Goal: Task Accomplishment & Management: Check status

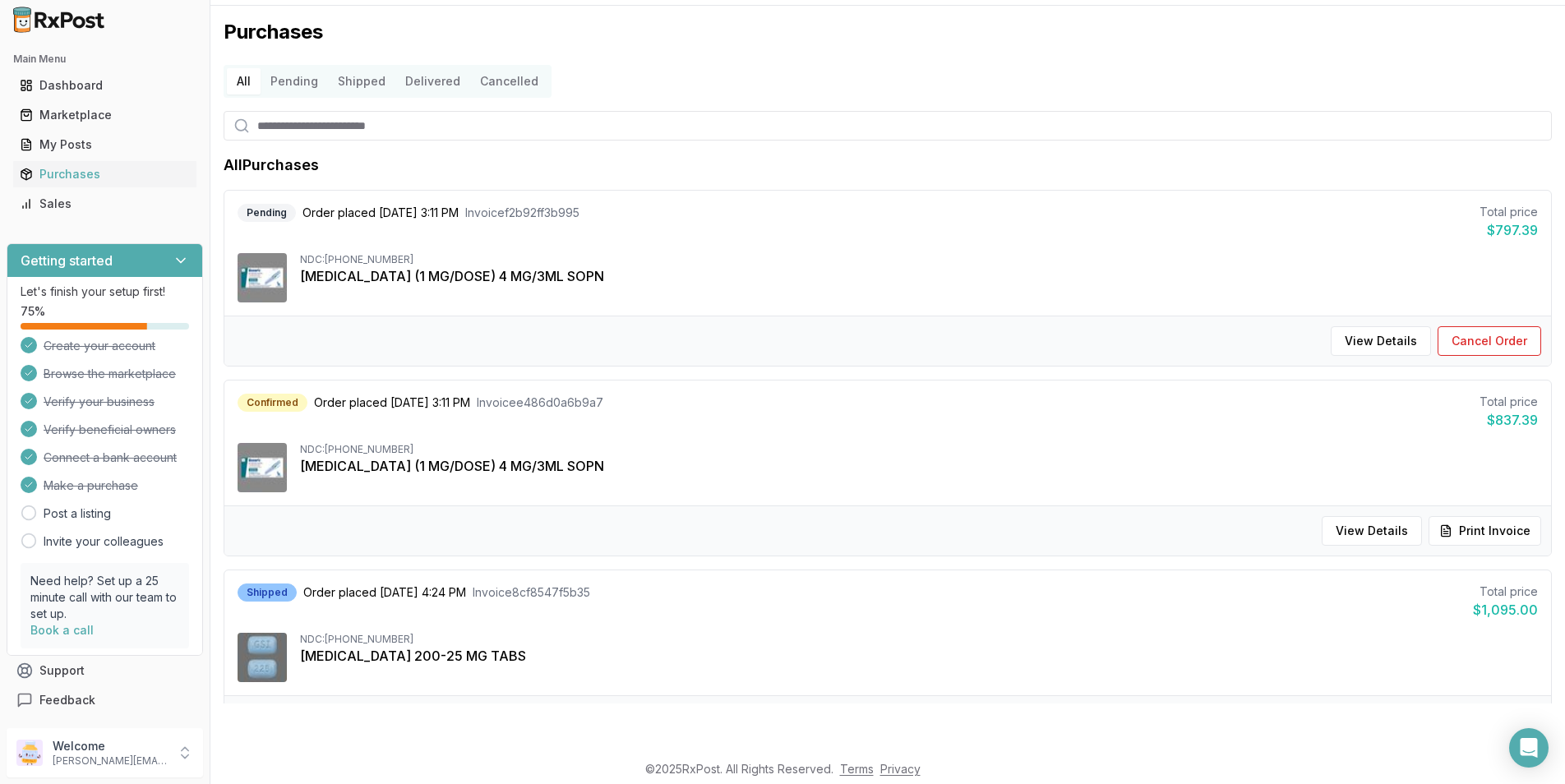
scroll to position [42, 0]
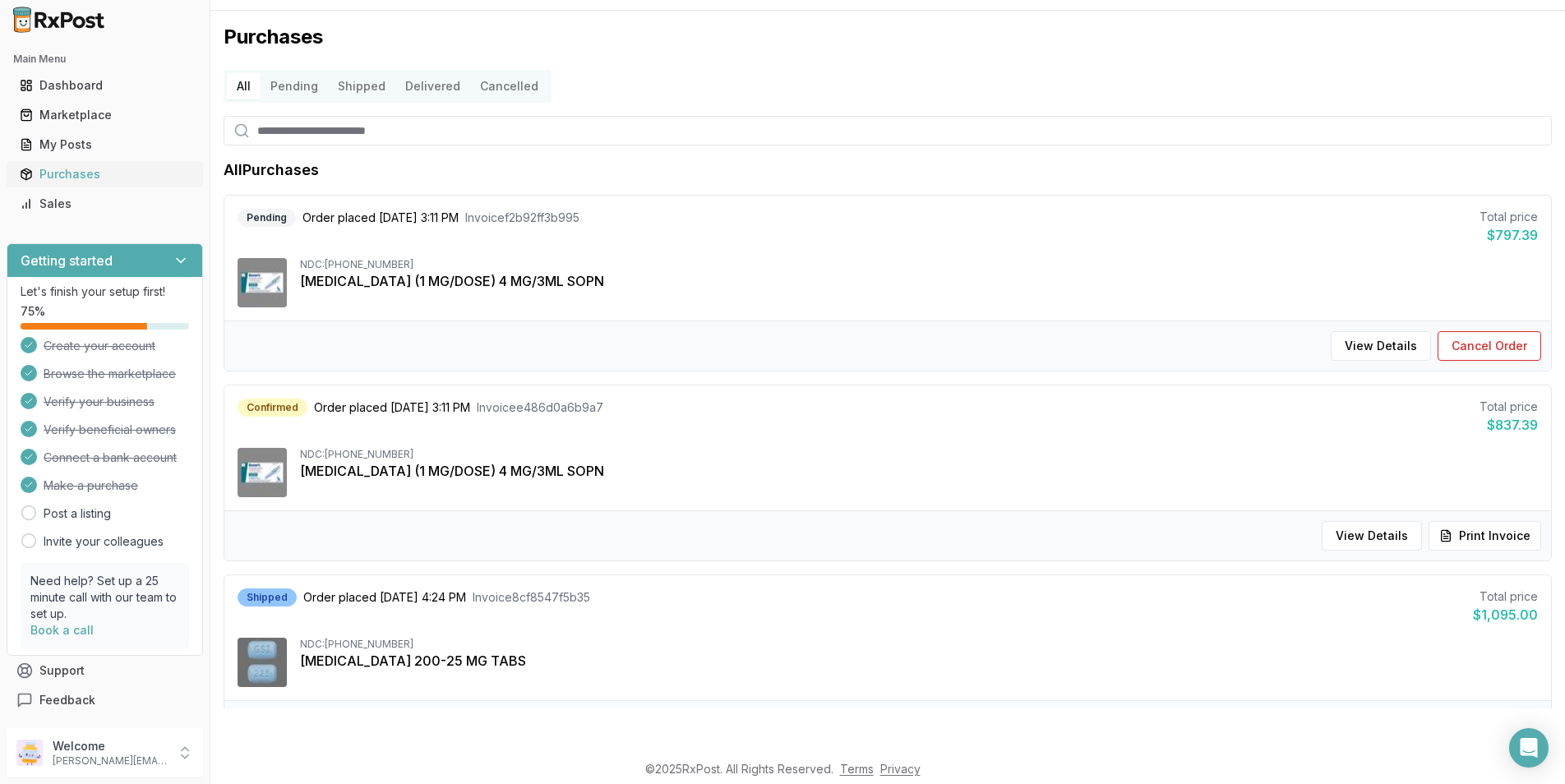
click at [67, 174] on div "Purchases" at bounding box center [104, 175] width 170 height 17
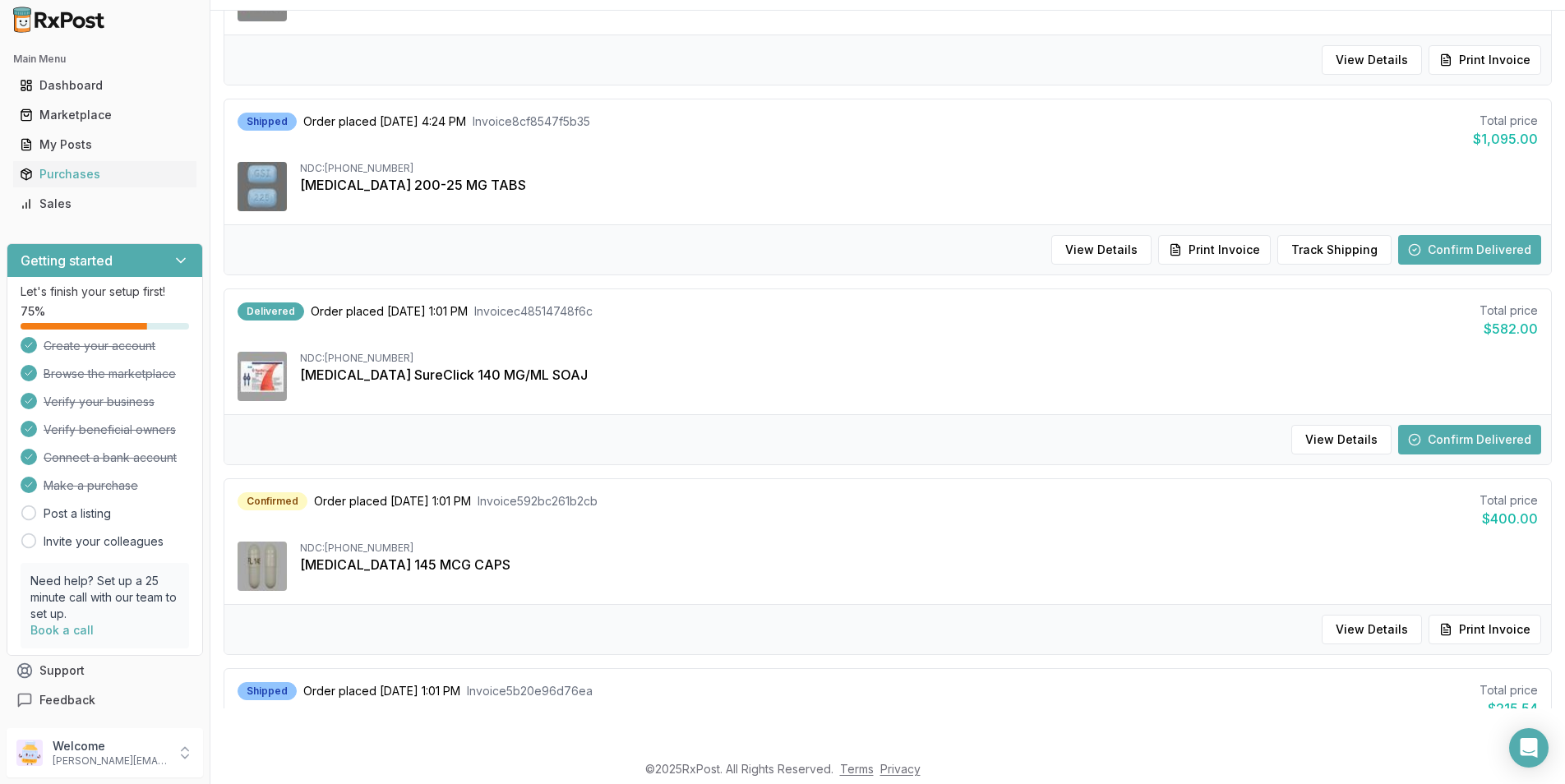
scroll to position [575, 0]
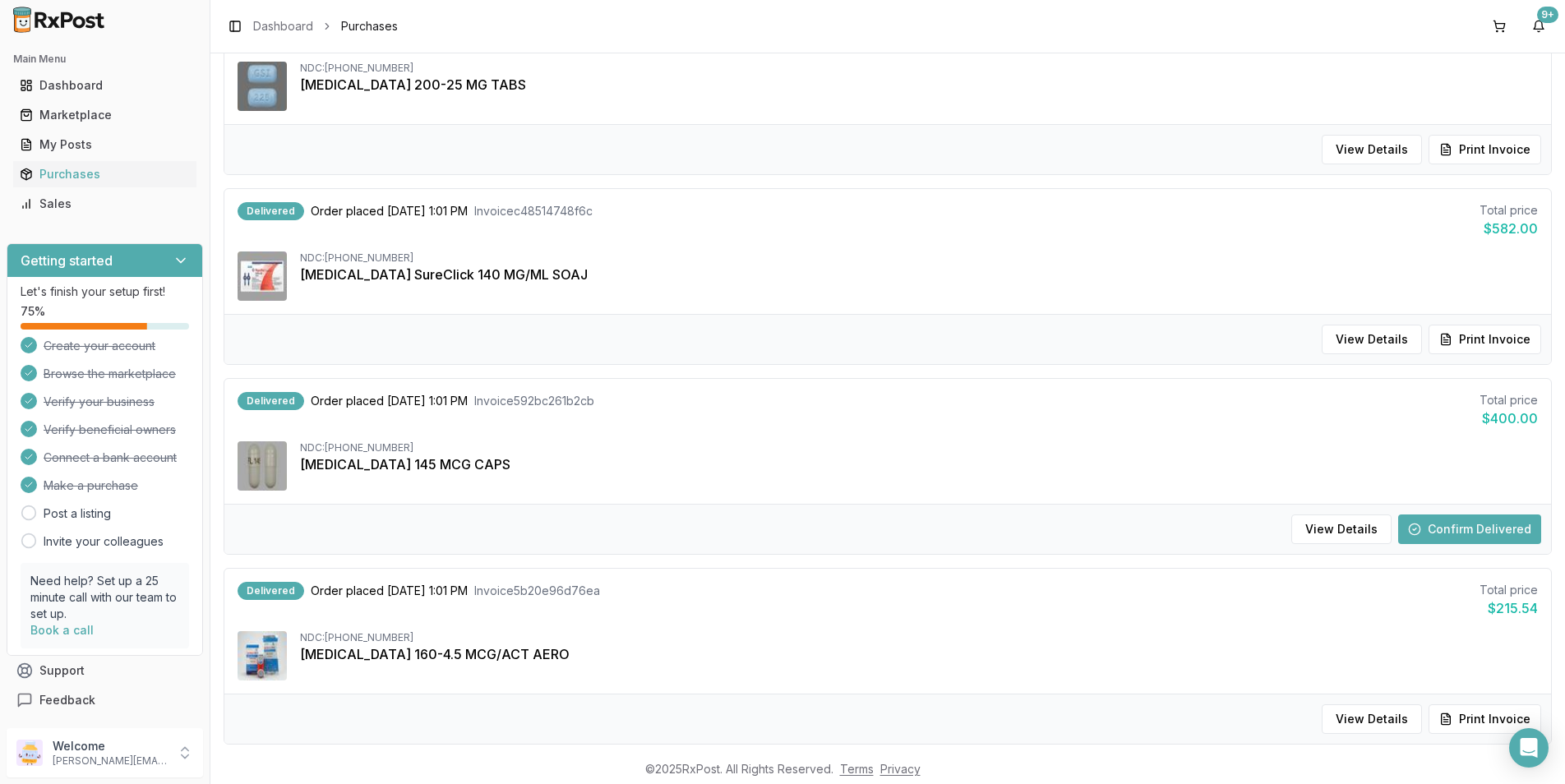
scroll to position [985, 0]
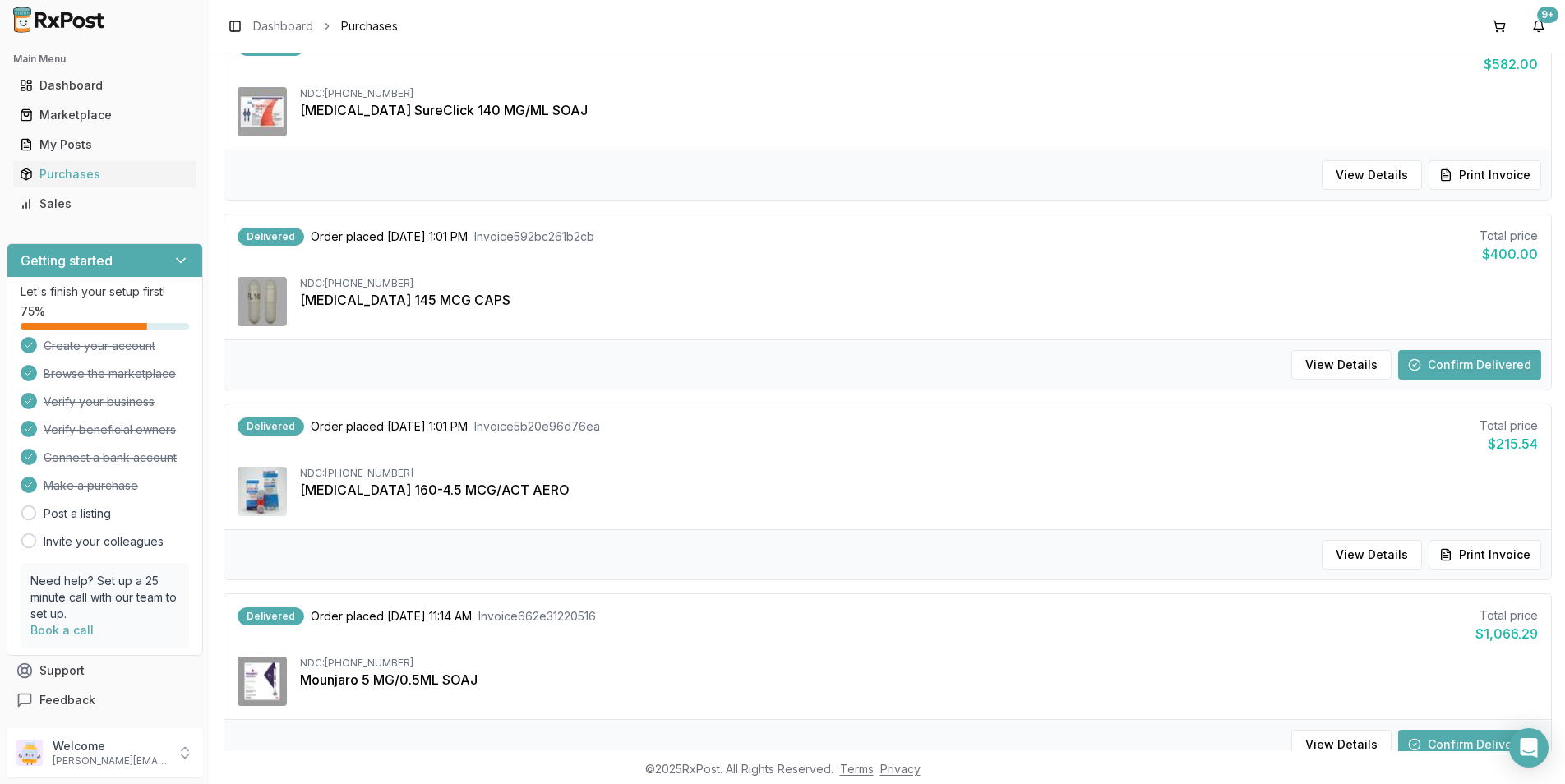
click at [1487, 361] on button "Confirm Delivered" at bounding box center [1469, 365] width 143 height 30
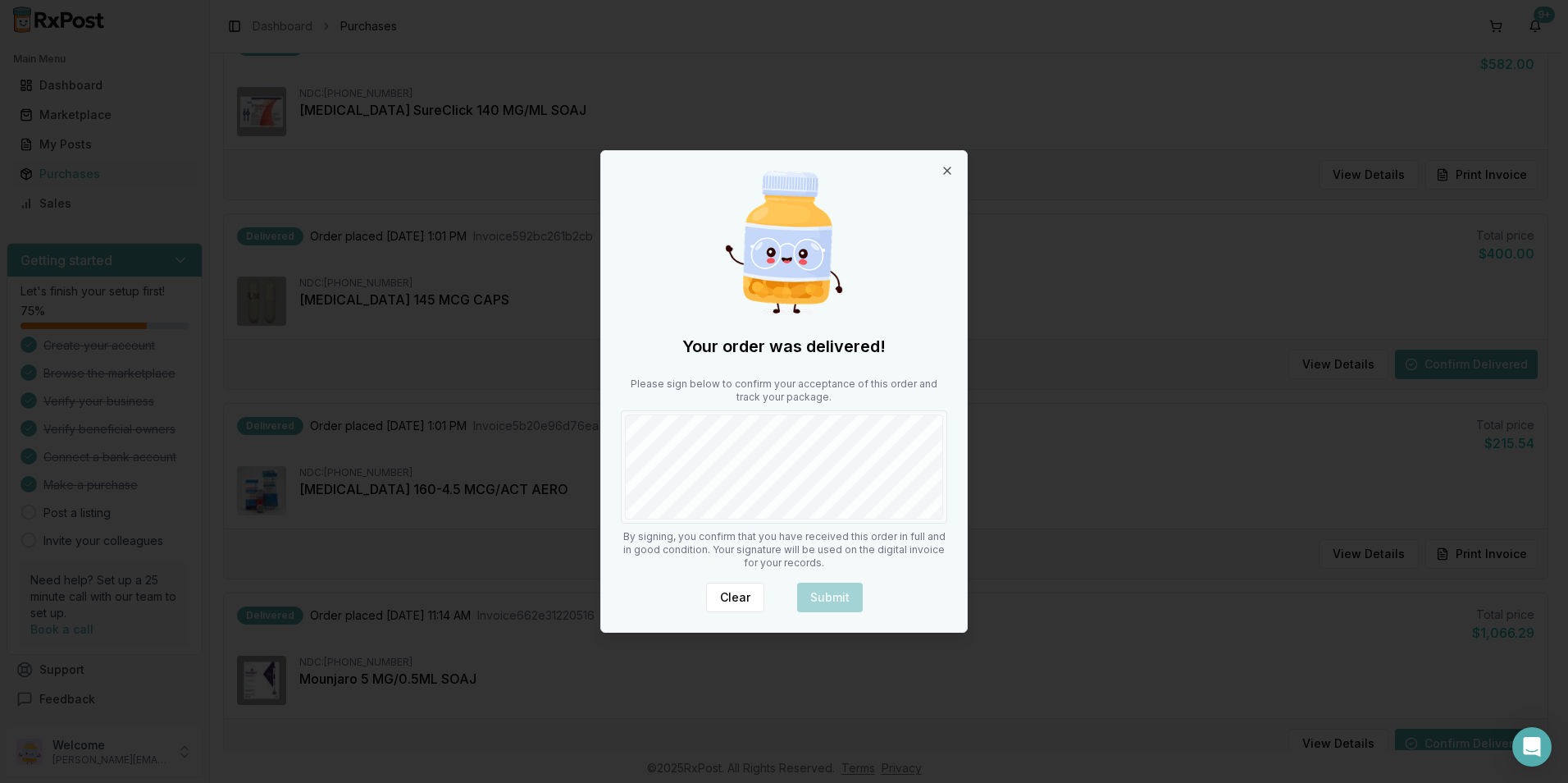
click at [567, 475] on body "Main Menu Dashboard Marketplace My Posts Purchases Sales Getting started Let's …" at bounding box center [781, 391] width 1562 height 783
click at [957, 483] on div "Your order was delivered! Please sign below to confirm your acceptance of this …" at bounding box center [784, 391] width 366 height 480
click at [834, 601] on button "Submit" at bounding box center [830, 598] width 65 height 30
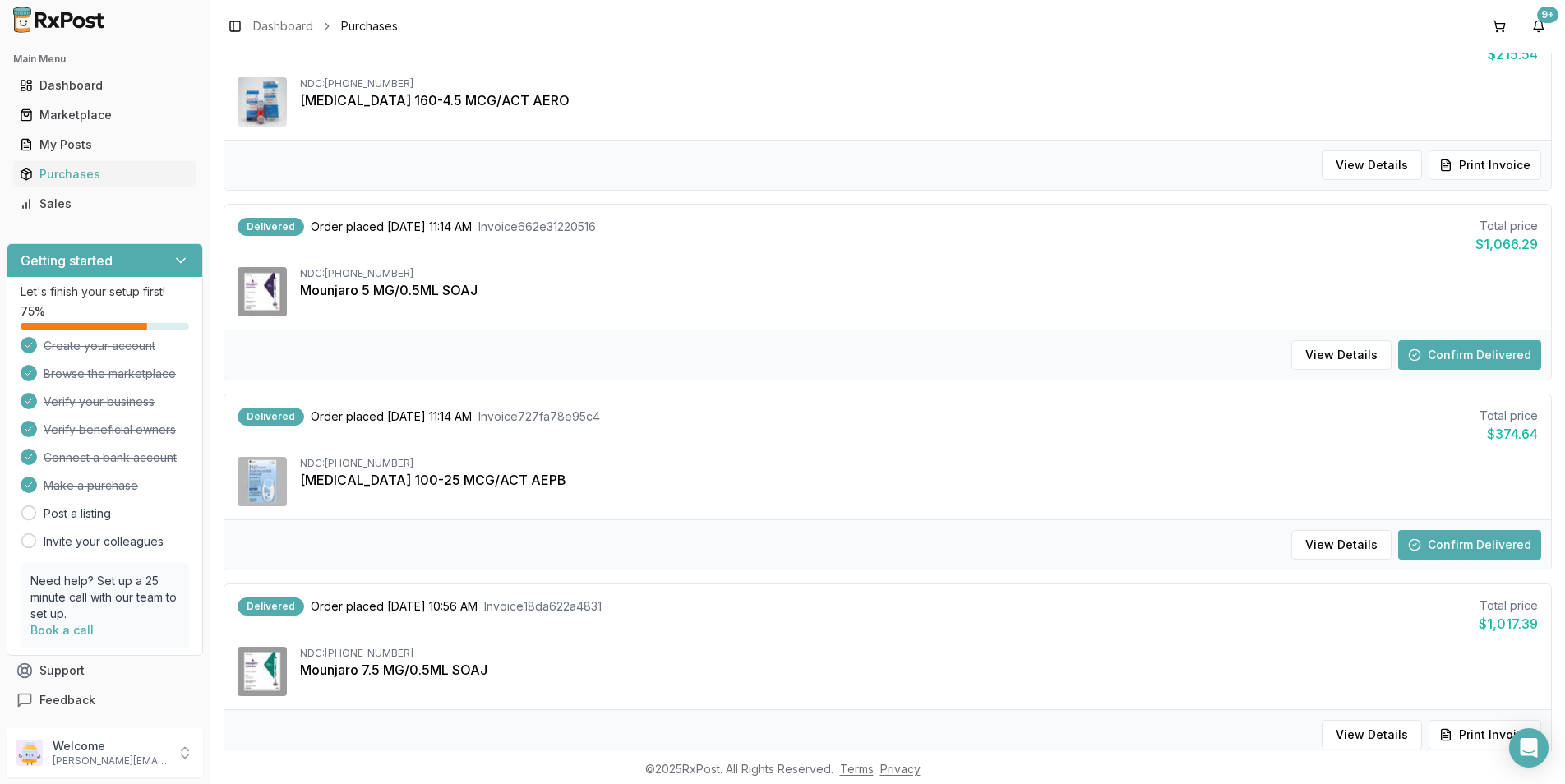
scroll to position [1466, 0]
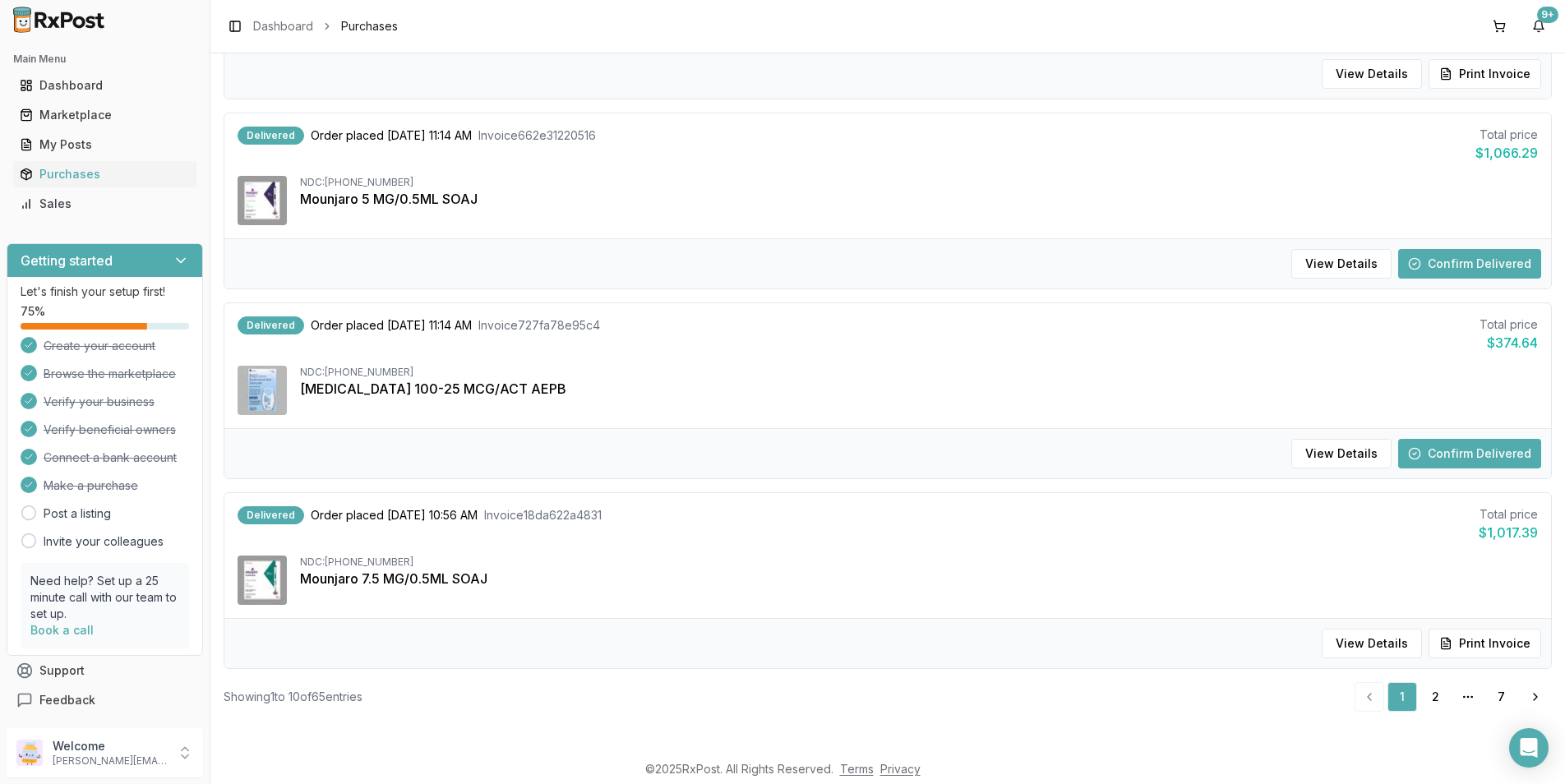
click at [1431, 446] on button "Confirm Delivered" at bounding box center [1469, 453] width 143 height 30
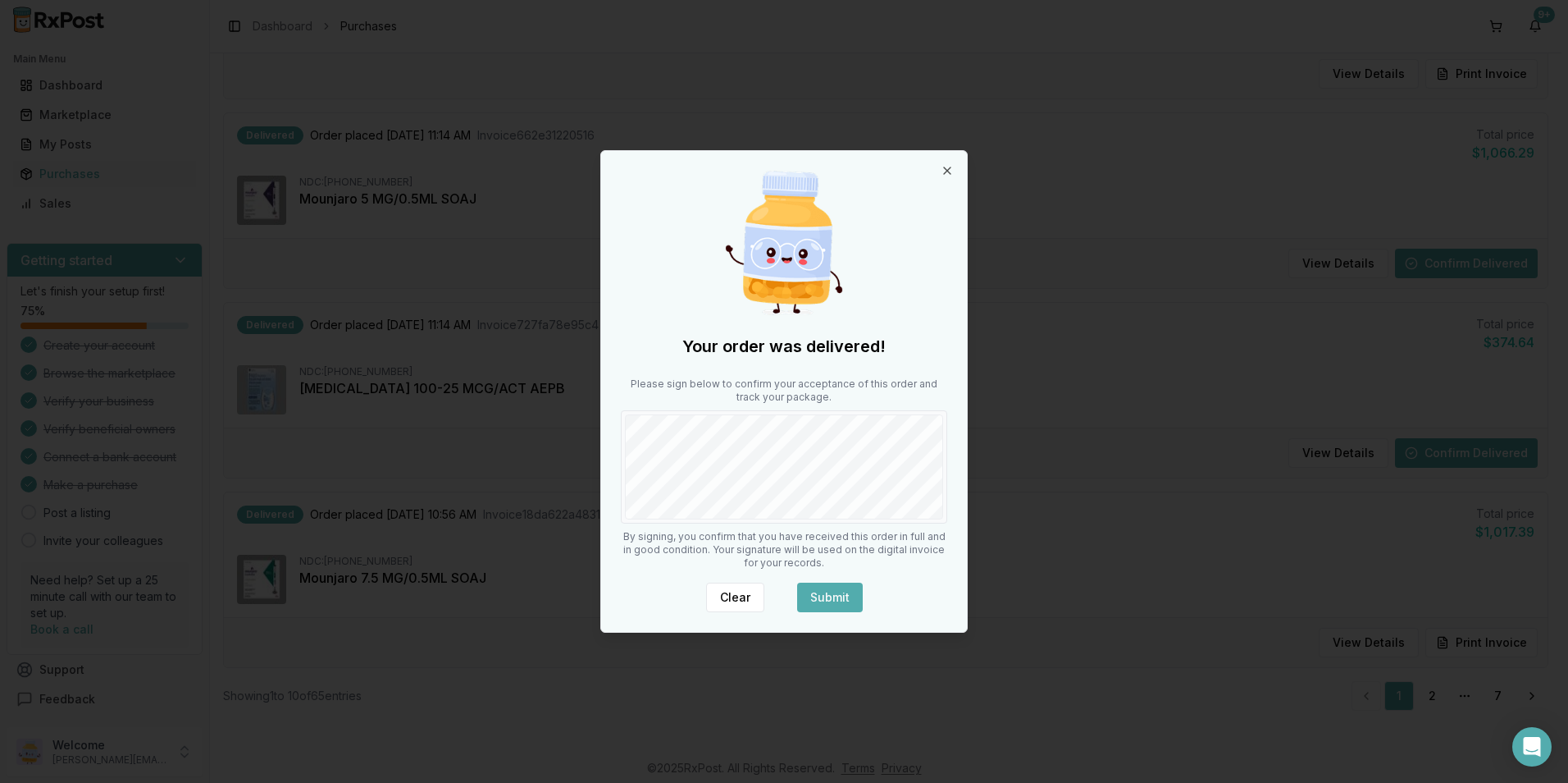
click at [845, 597] on button "Submit" at bounding box center [830, 598] width 65 height 30
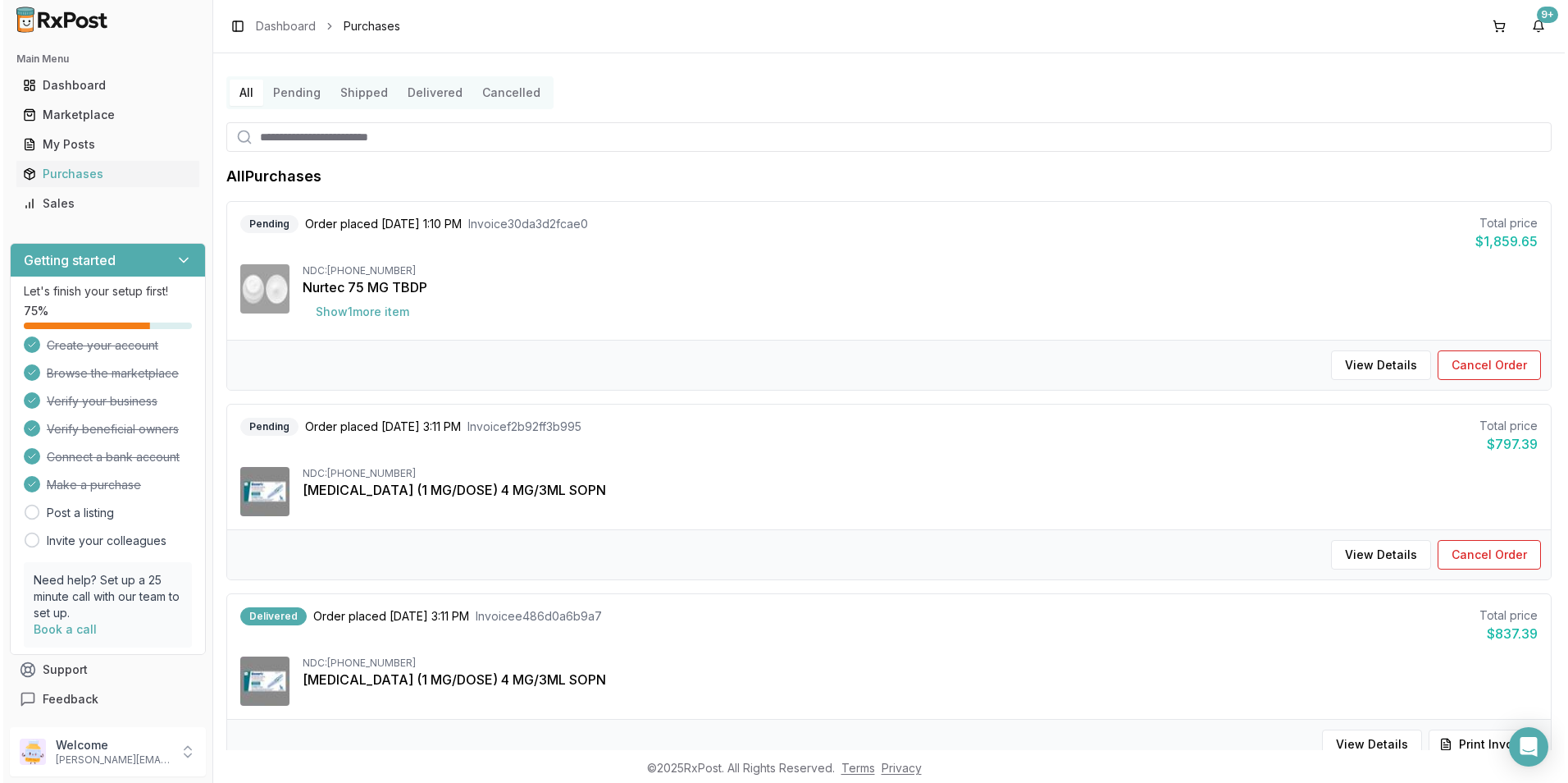
scroll to position [0, 0]
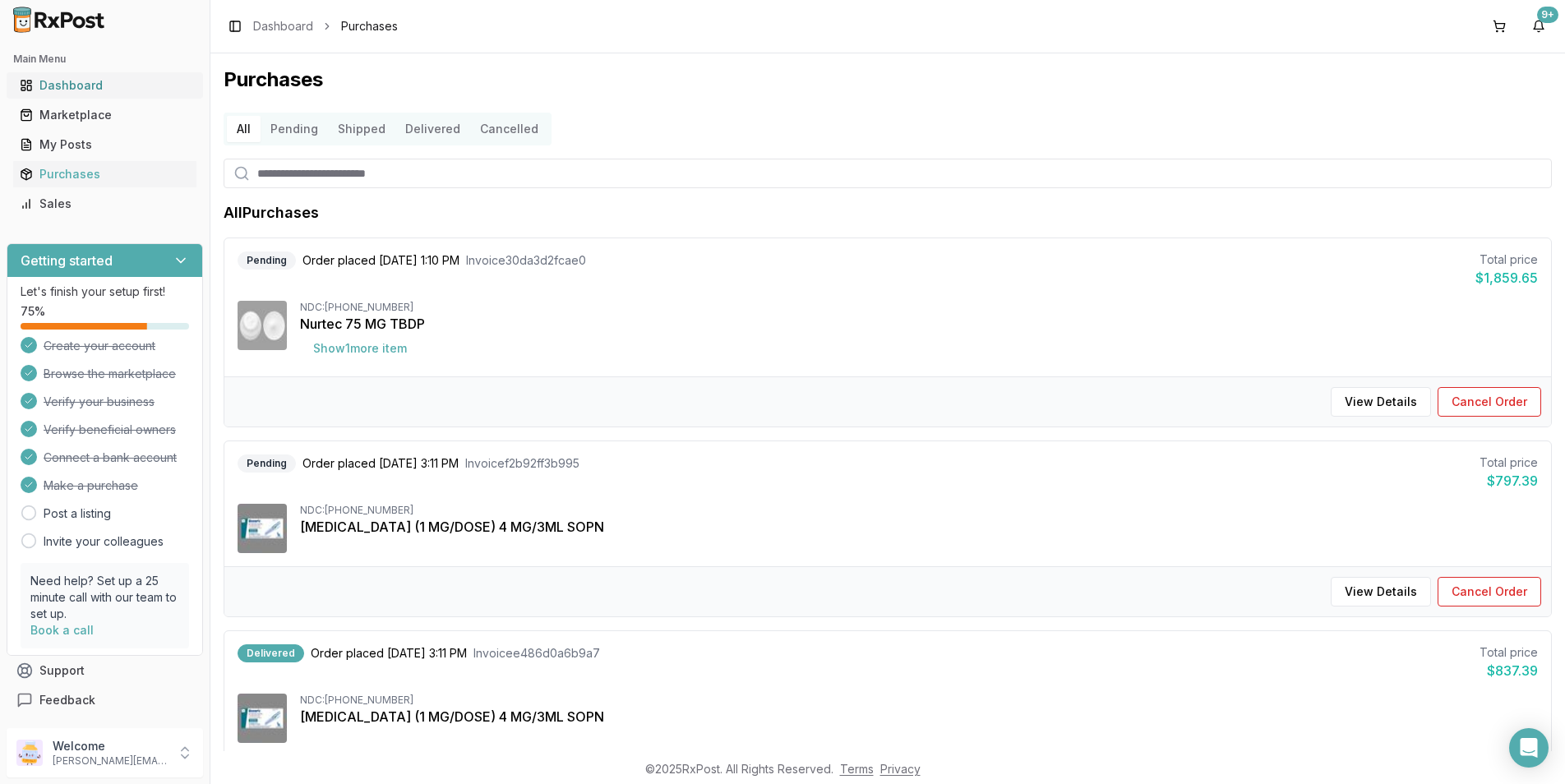
click at [68, 78] on div "Dashboard" at bounding box center [104, 86] width 170 height 17
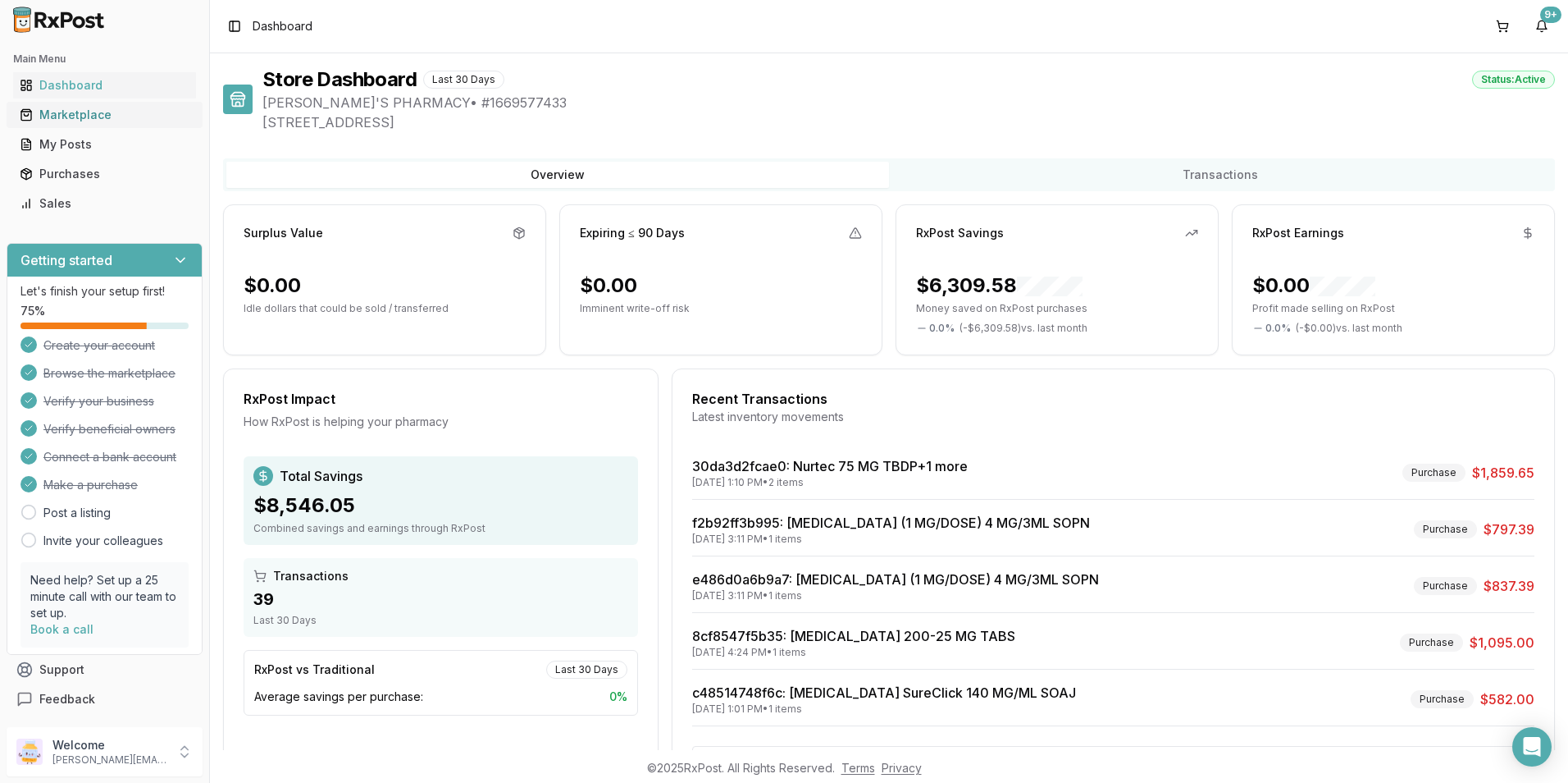
click at [69, 115] on div "Marketplace" at bounding box center [104, 115] width 170 height 17
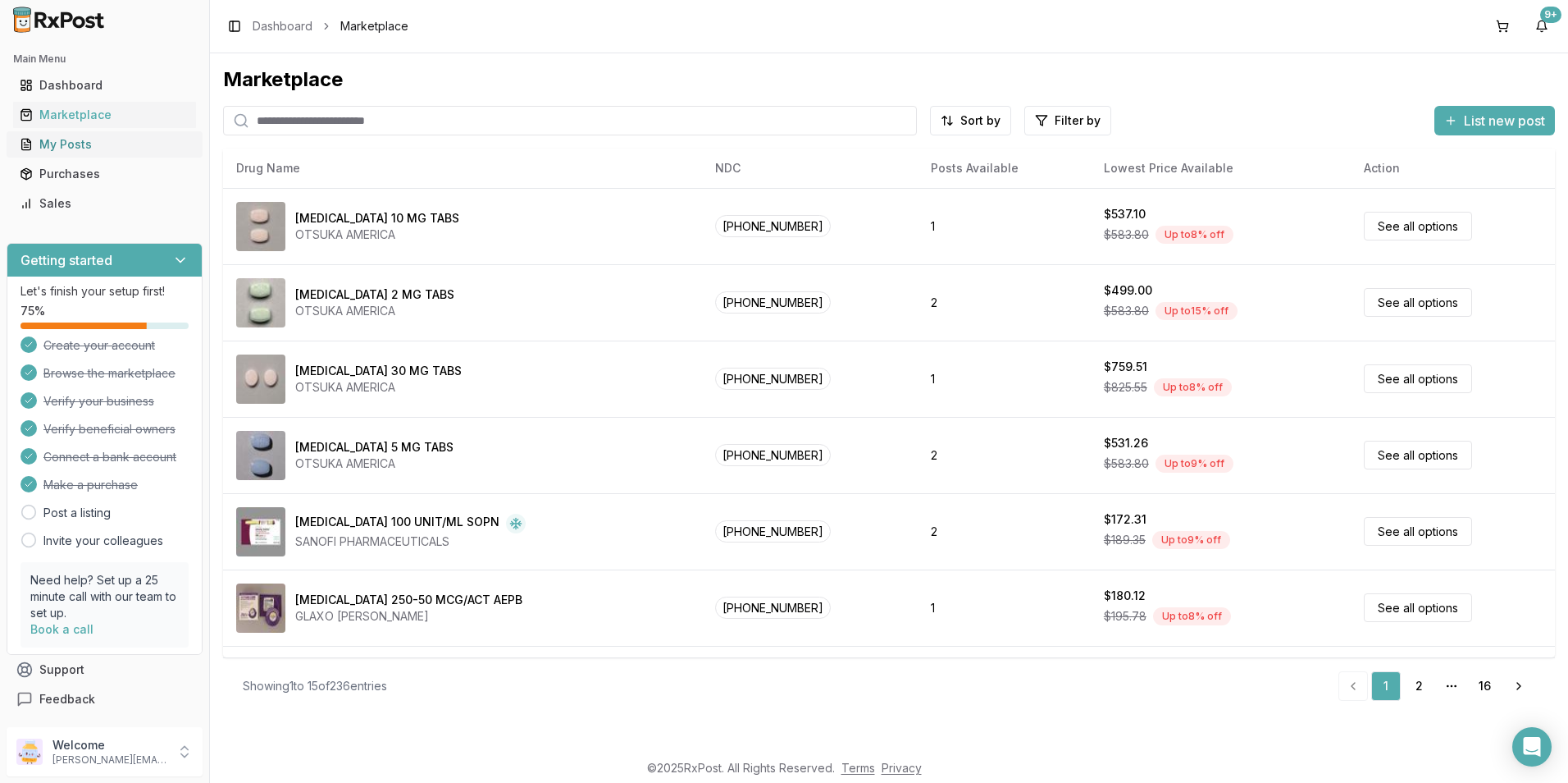
click at [55, 149] on div "My Posts" at bounding box center [104, 145] width 170 height 17
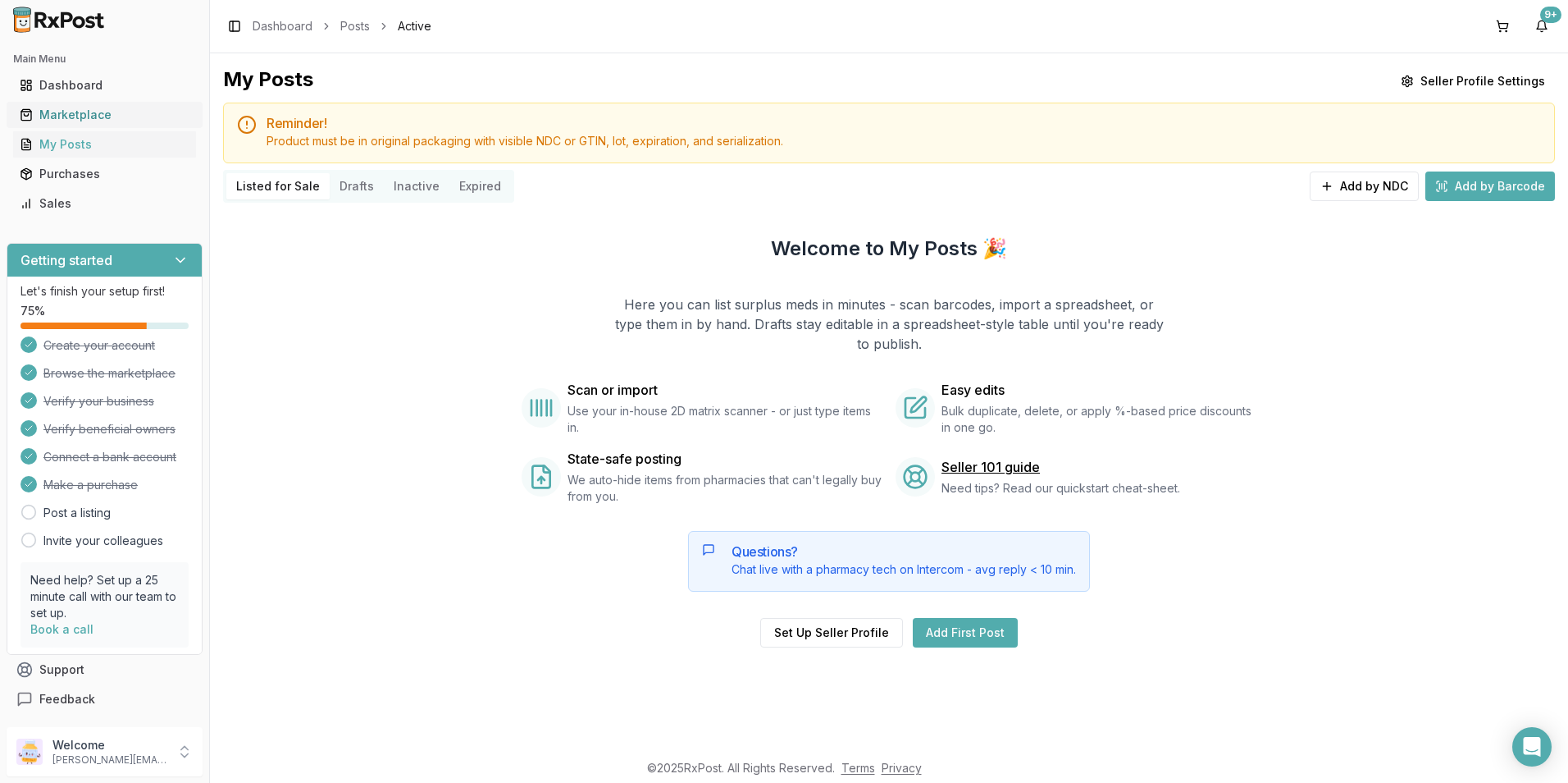
click at [69, 115] on div "Marketplace" at bounding box center [104, 115] width 170 height 17
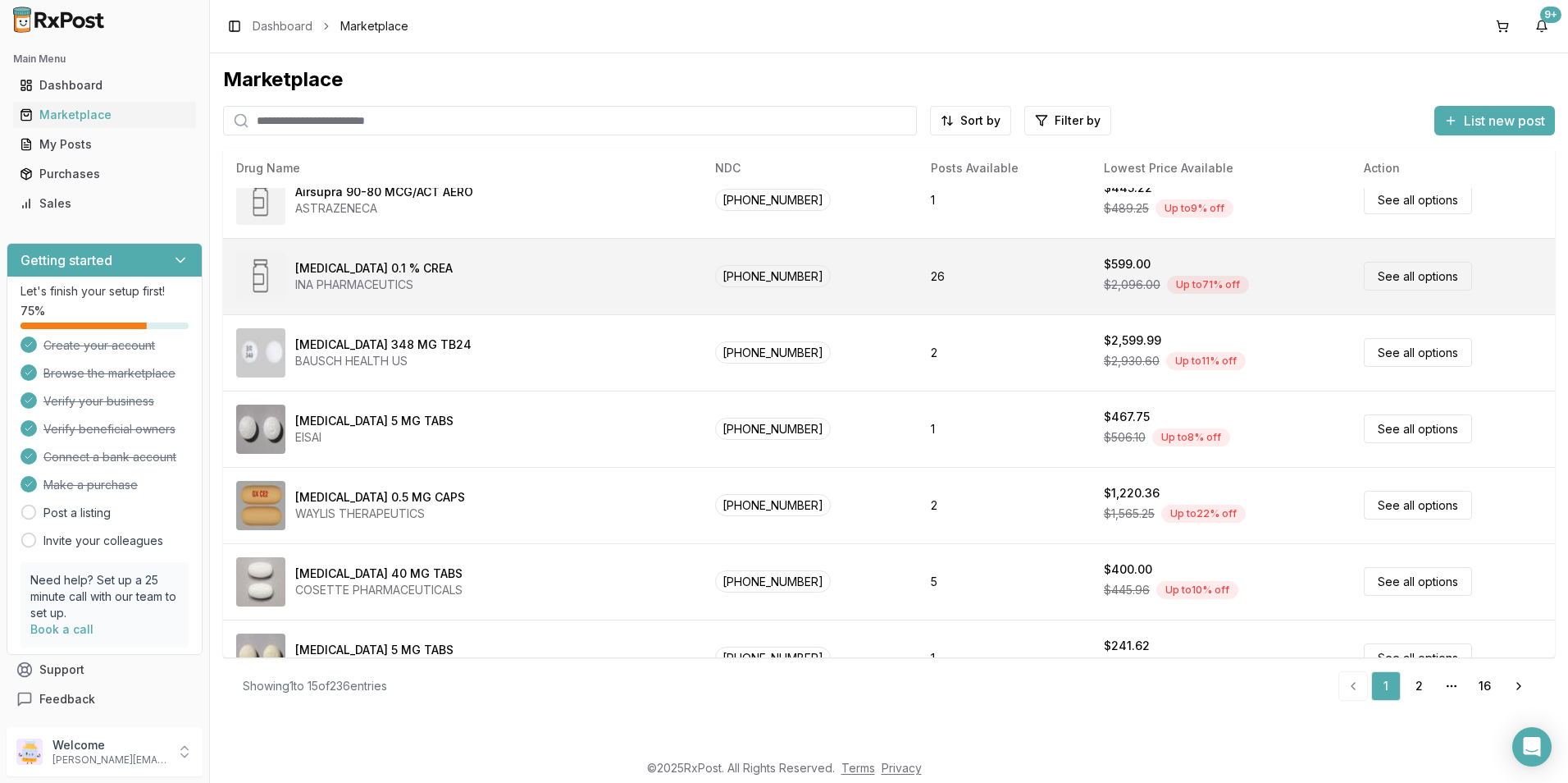
scroll to position [675, 0]
